Goal: Find specific page/section: Find specific page/section

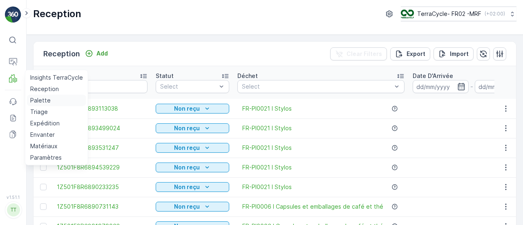
click at [43, 96] on p "Palette" at bounding box center [40, 100] width 20 height 8
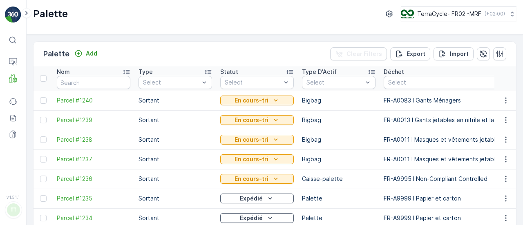
click at [98, 85] on input "text" at bounding box center [94, 82] width 74 height 13
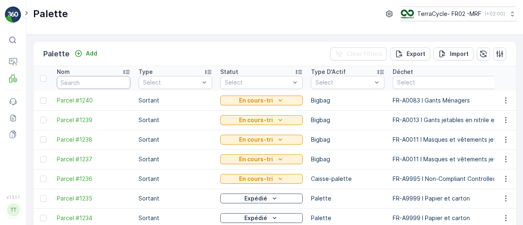
click at [100, 83] on input "text" at bounding box center [94, 82] width 74 height 13
type input "FD"
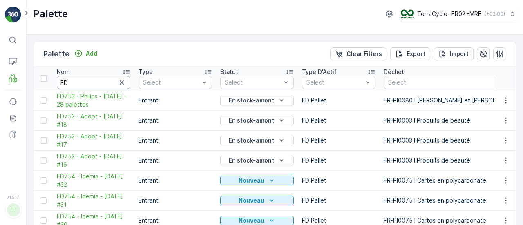
scroll to position [20, 0]
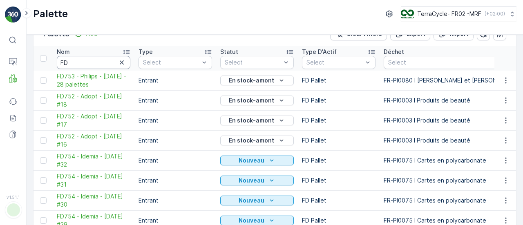
click at [81, 58] on input "FD" at bounding box center [94, 62] width 74 height 13
type input "FD752"
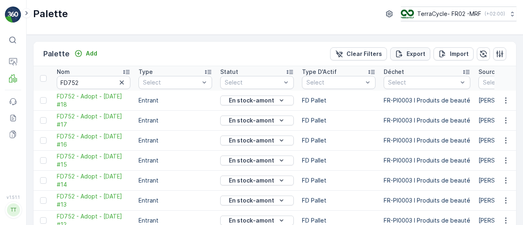
click at [404, 55] on div "Export" at bounding box center [410, 54] width 30 height 8
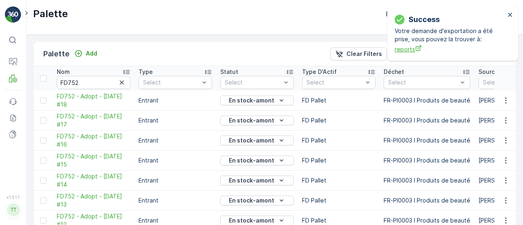
click at [408, 47] on span "reports" at bounding box center [450, 49] width 110 height 9
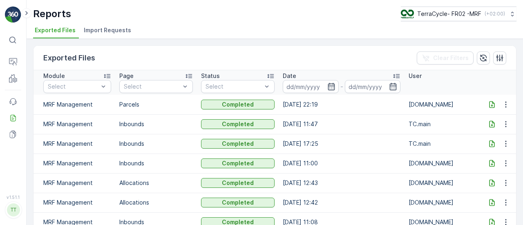
click at [491, 104] on icon at bounding box center [492, 105] width 8 height 8
